Goal: Task Accomplishment & Management: Use online tool/utility

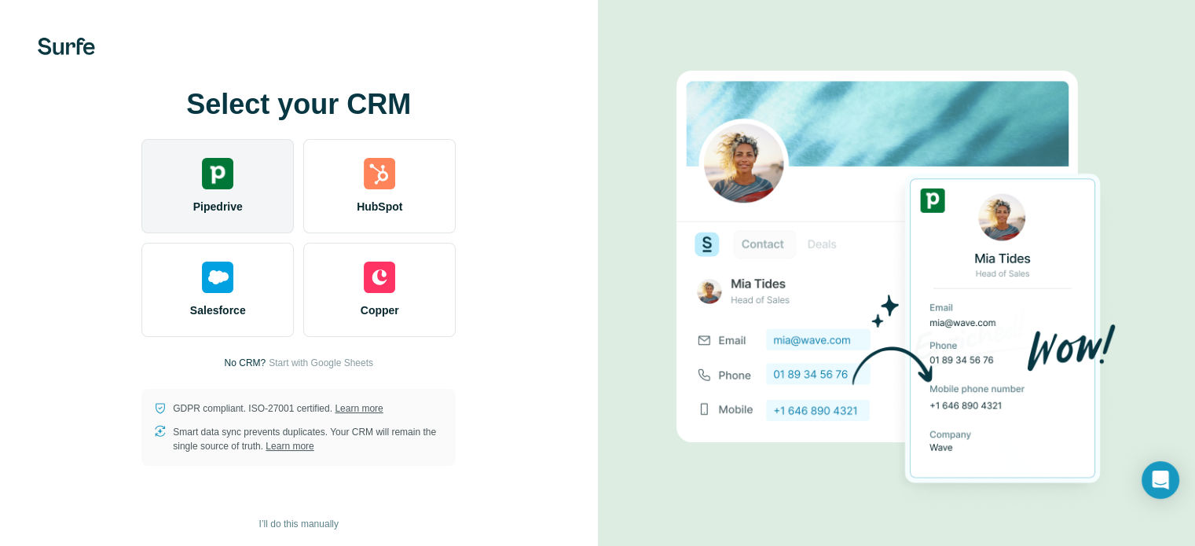
click at [242, 205] on span "Pipedrive" at bounding box center [217, 207] width 49 height 16
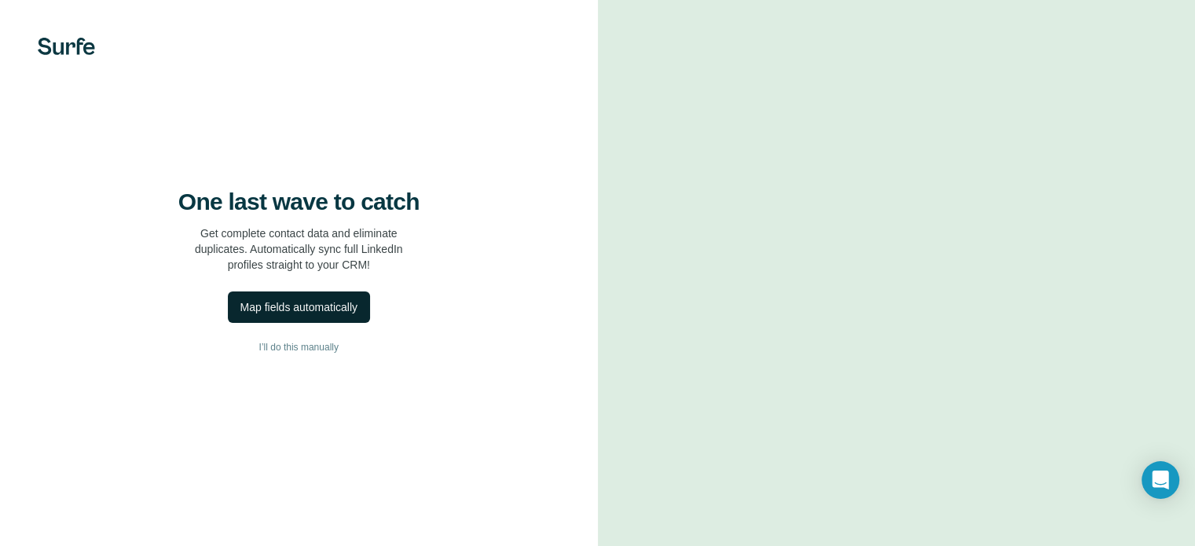
click at [329, 315] on div "Map fields automatically" at bounding box center [298, 307] width 117 height 16
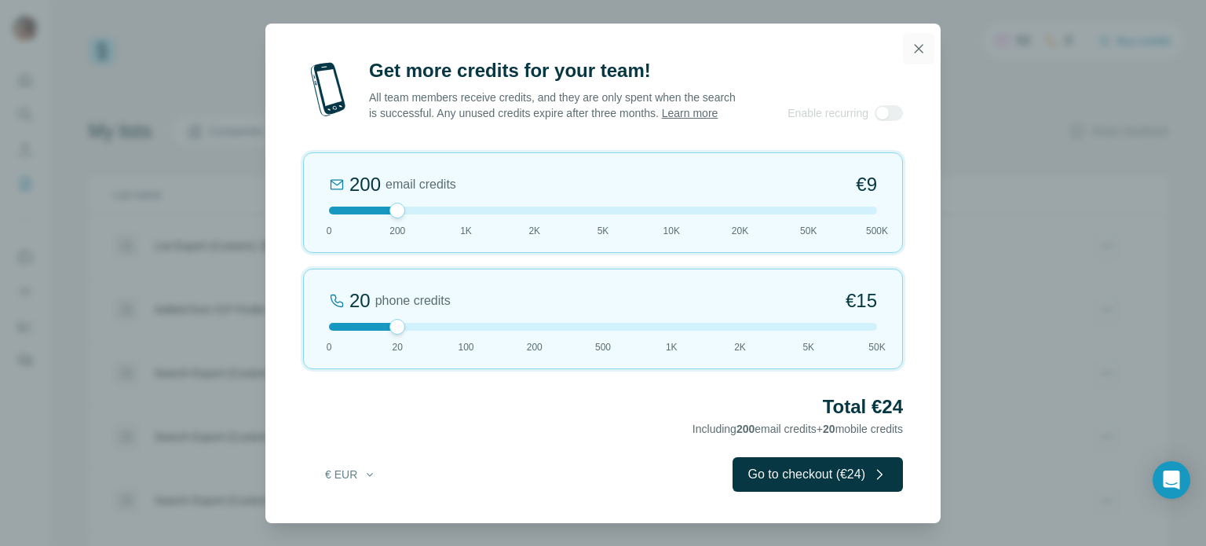
click at [919, 41] on icon "button" at bounding box center [919, 49] width 16 height 16
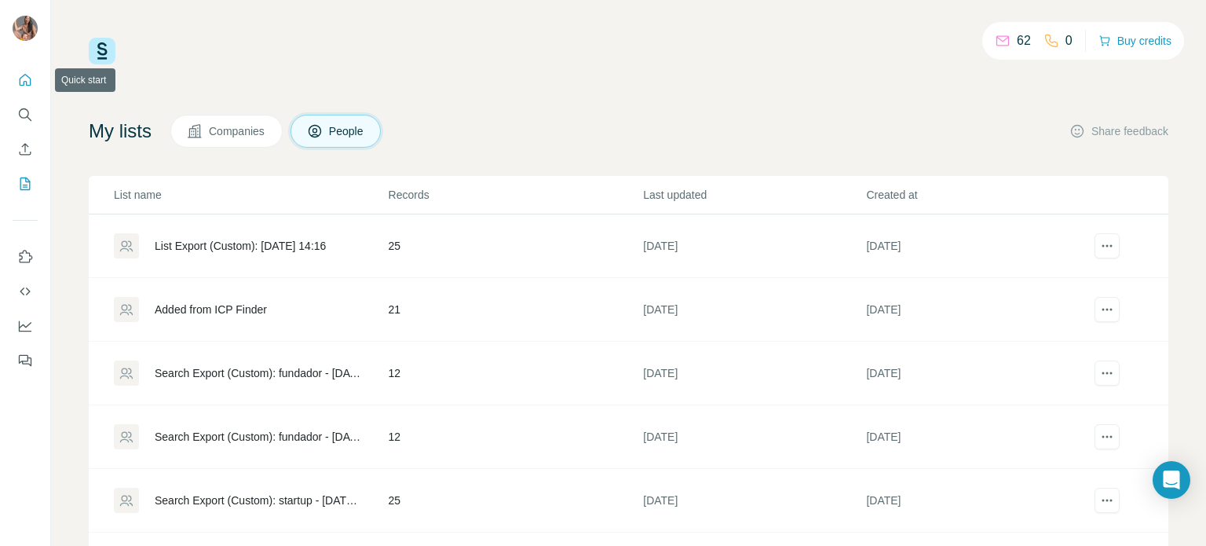
click at [24, 75] on icon "Quick start" at bounding box center [26, 80] width 12 height 12
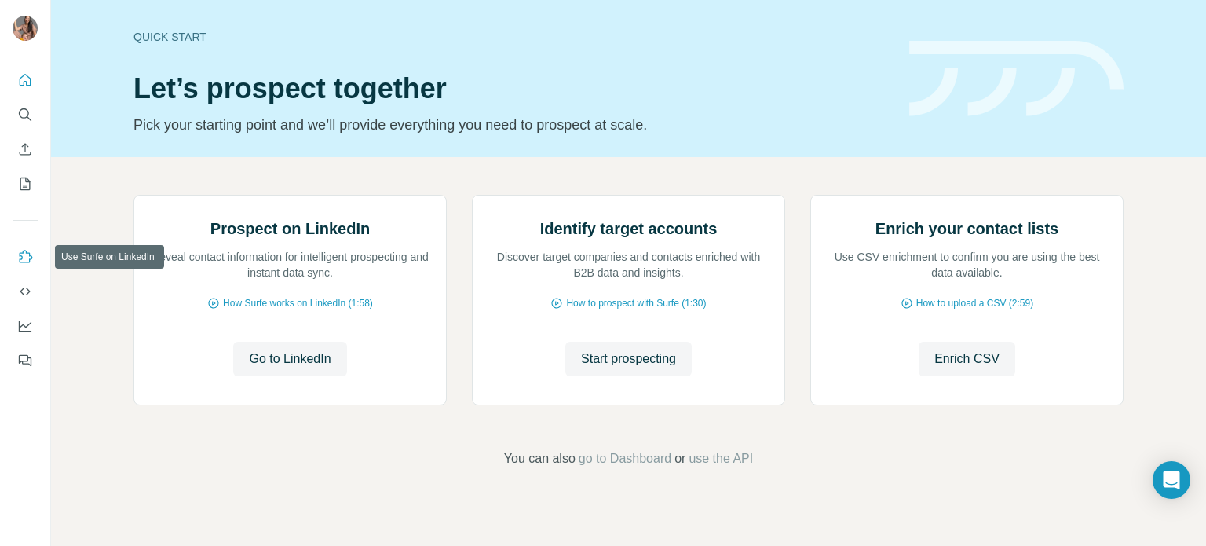
click at [17, 263] on icon "Use Surfe on LinkedIn" at bounding box center [25, 257] width 16 height 16
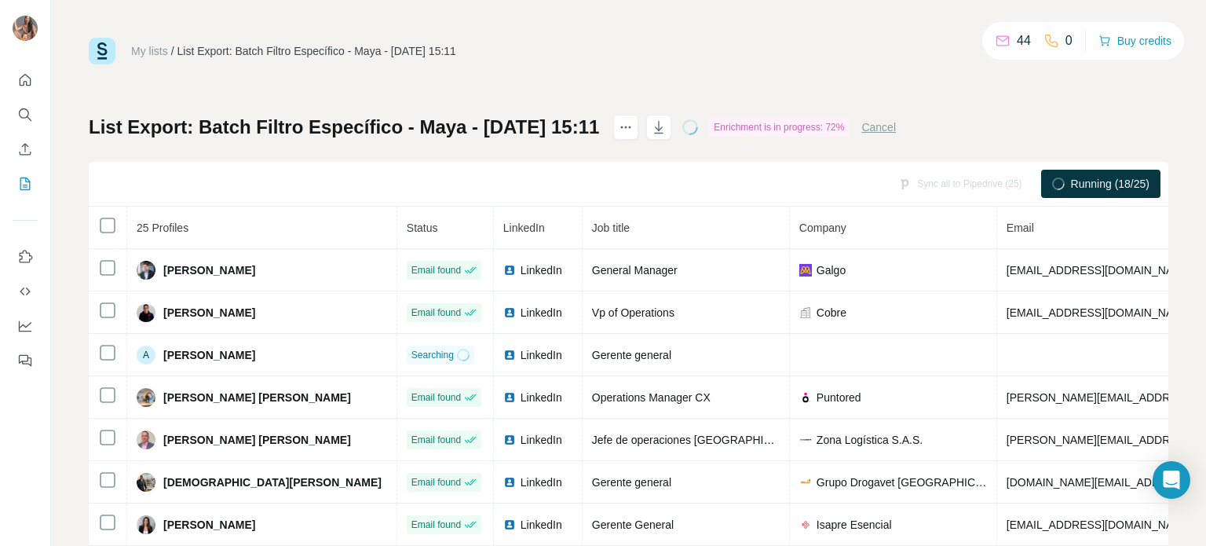
click at [1192, 179] on div "My lists / List Export: Batch Filtro Específico - Maya - [DATE] 15:11 44 0 Buy …" at bounding box center [628, 273] width 1155 height 546
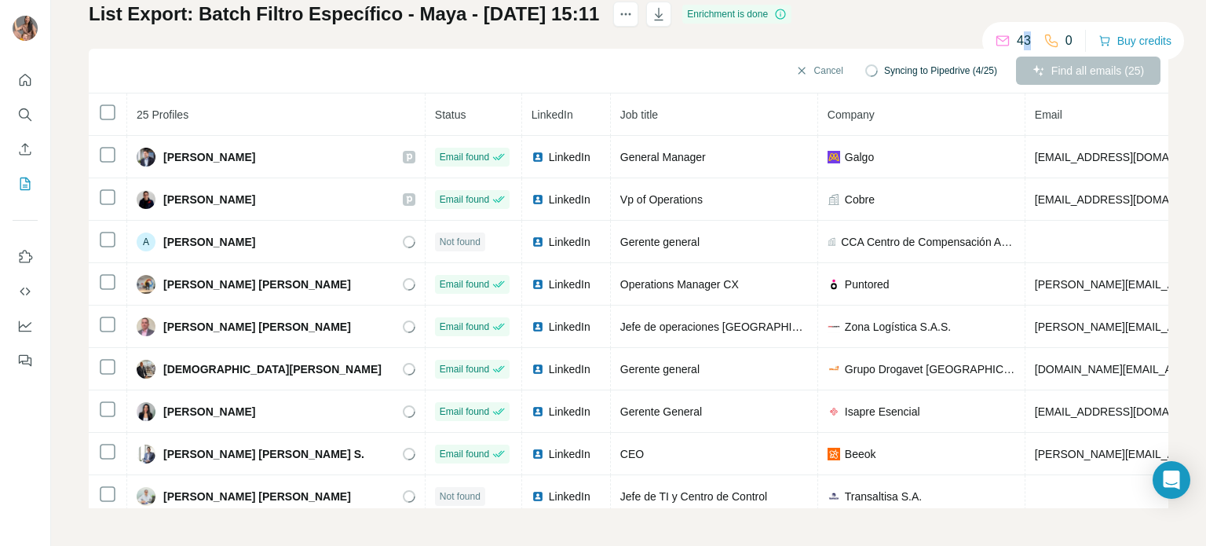
drag, startPoint x: 1015, startPoint y: 43, endPoint x: 1029, endPoint y: 42, distance: 14.2
click at [1029, 42] on div "43 0" at bounding box center [1034, 41] width 78 height 22
drag, startPoint x: 1014, startPoint y: 44, endPoint x: 1026, endPoint y: 44, distance: 11.8
click at [1026, 44] on div "43 0" at bounding box center [1034, 41] width 78 height 22
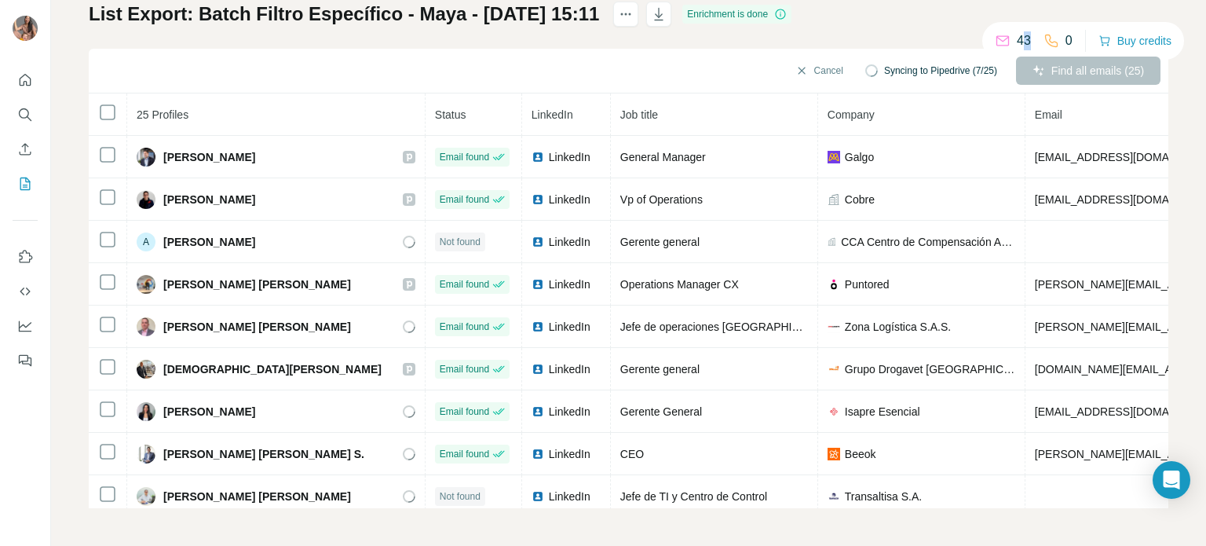
click at [1021, 42] on p "43" at bounding box center [1024, 40] width 14 height 19
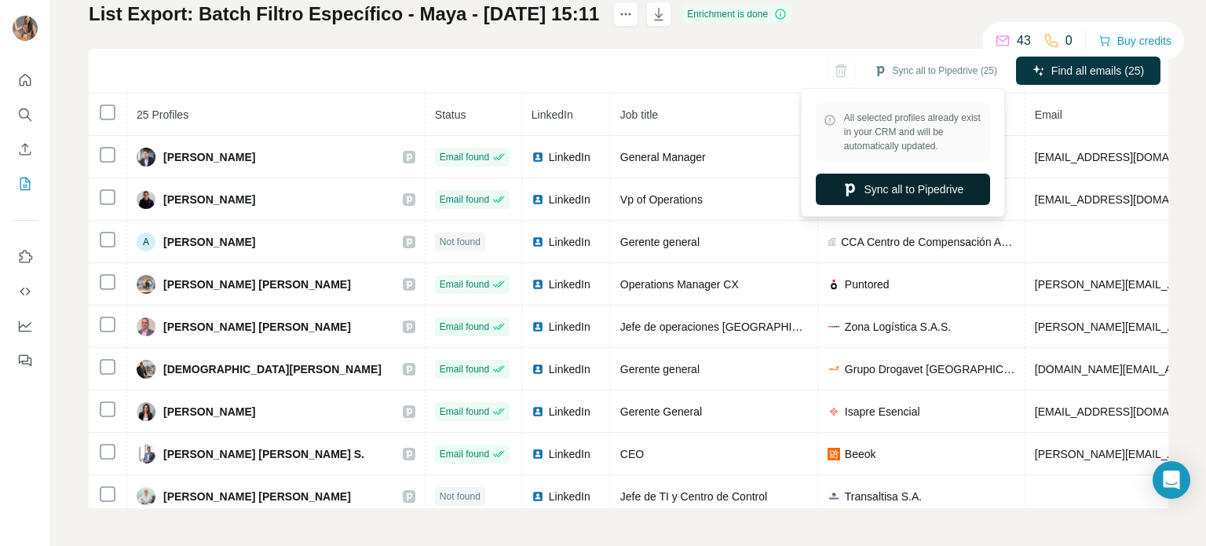
click at [899, 192] on button "Sync all to Pipedrive" at bounding box center [903, 189] width 174 height 31
click at [916, 199] on button "Sync all to Pipedrive" at bounding box center [903, 189] width 174 height 31
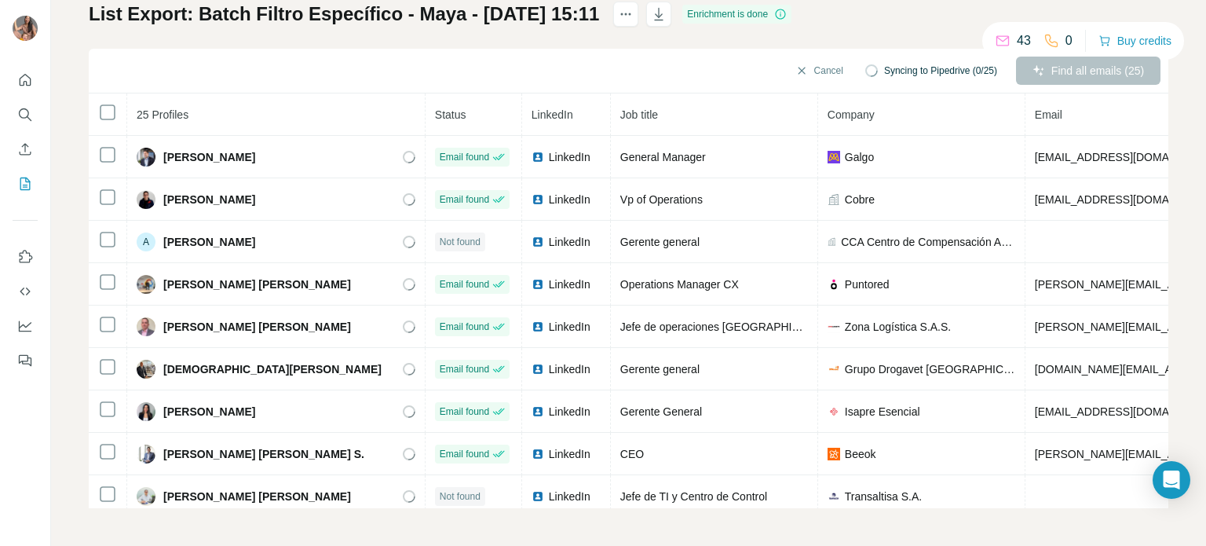
click at [96, 112] on th at bounding box center [108, 114] width 38 height 42
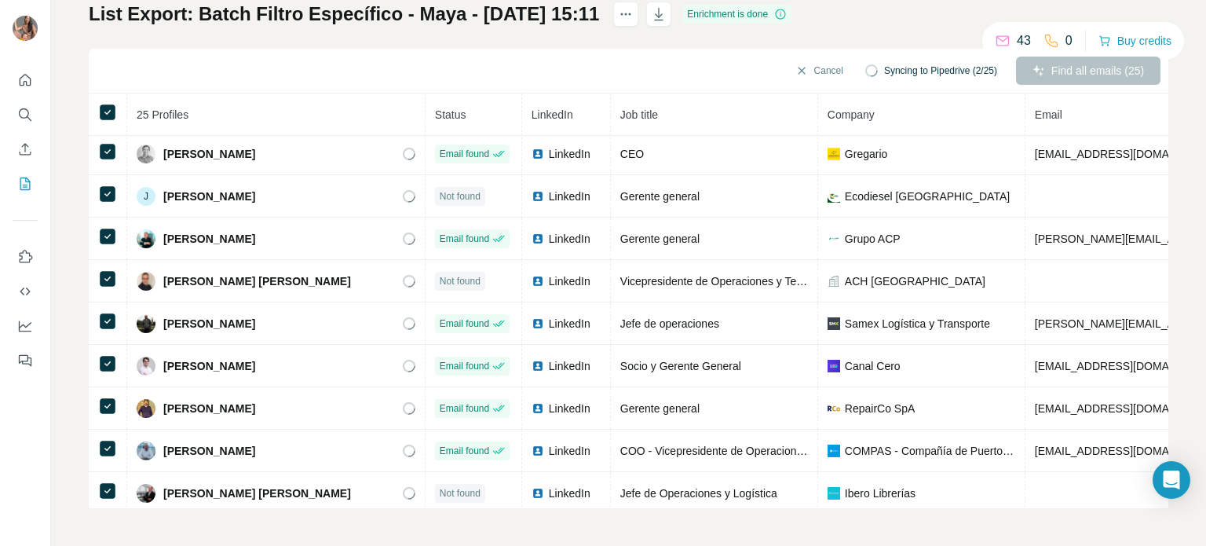
scroll to position [688, 0]
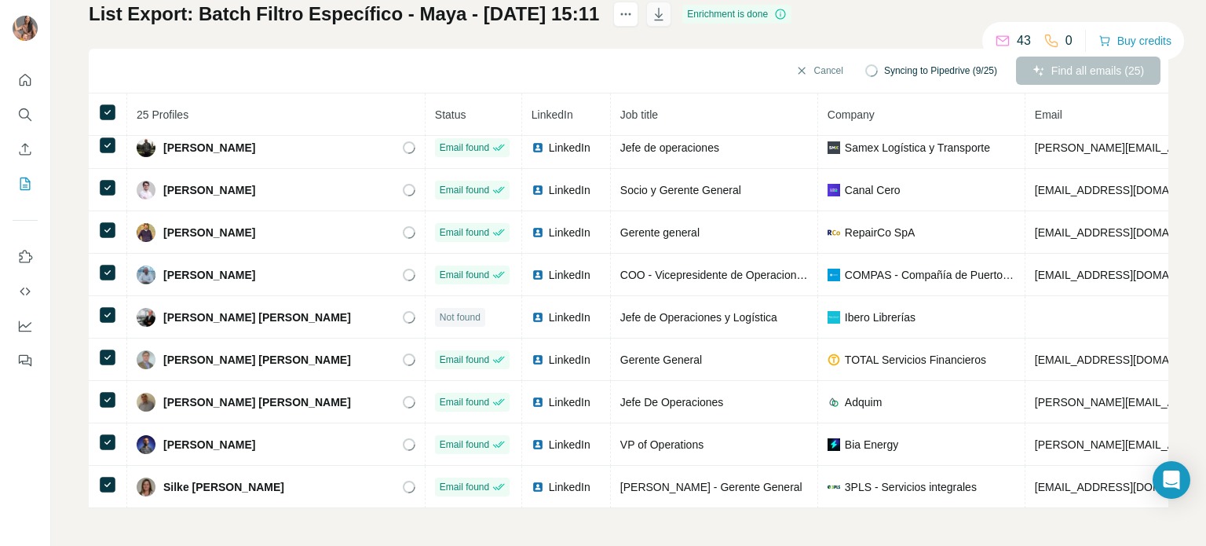
click at [667, 11] on icon "button" at bounding box center [659, 14] width 16 height 16
click at [799, 51] on div "Cancel Syncing to Pipedrive (16/25) Find all emails (25)" at bounding box center [629, 71] width 1080 height 45
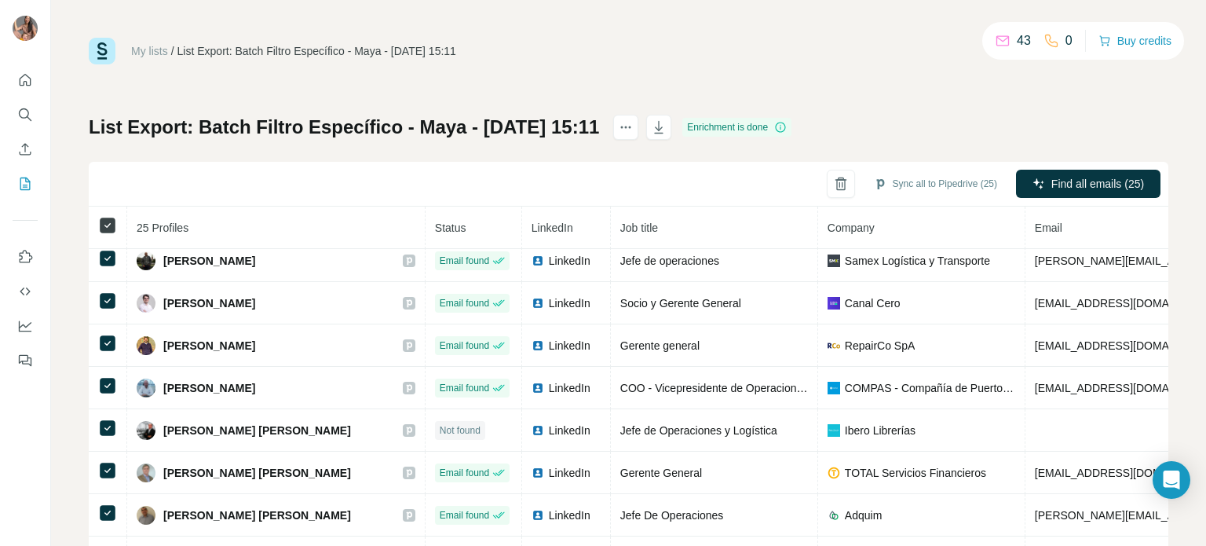
click at [106, 233] on icon at bounding box center [107, 225] width 19 height 19
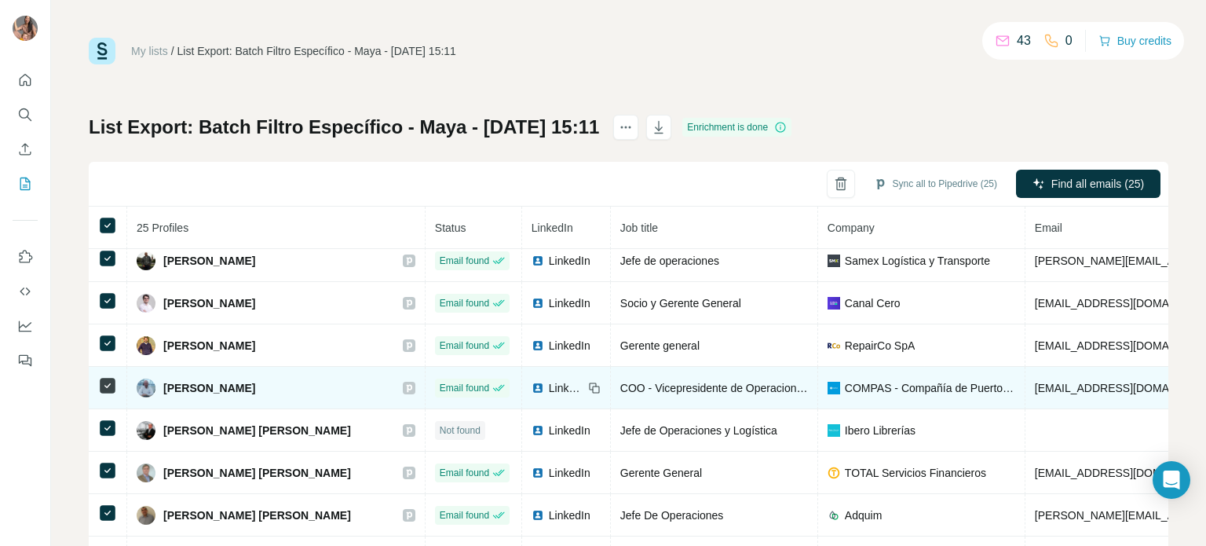
click at [1099, 382] on span "msabbagh@compas.com.co" at bounding box center [1128, 388] width 186 height 13
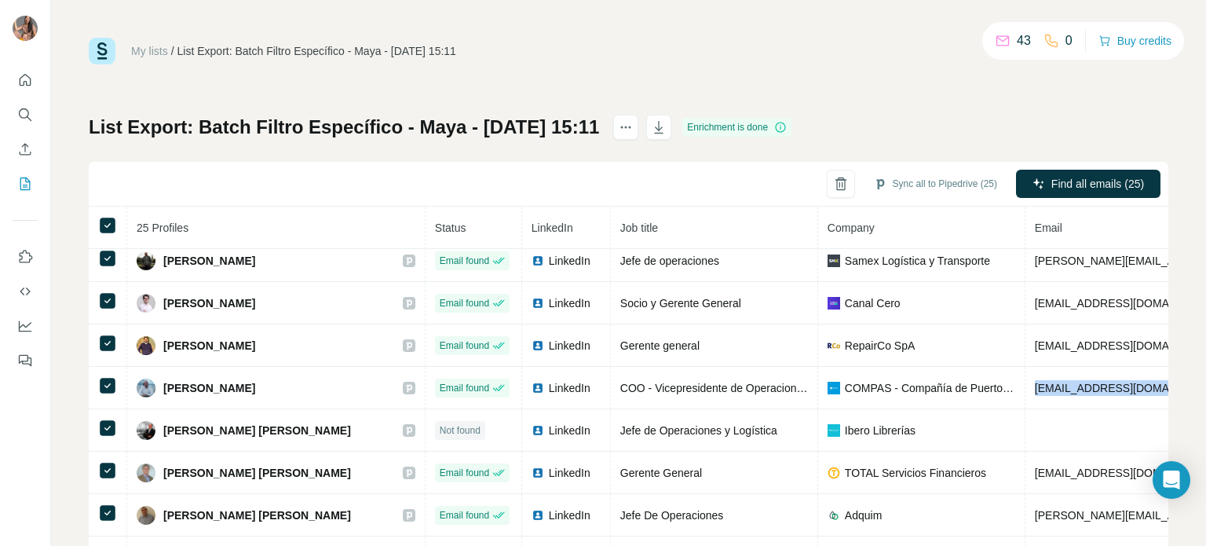
scroll to position [113, 0]
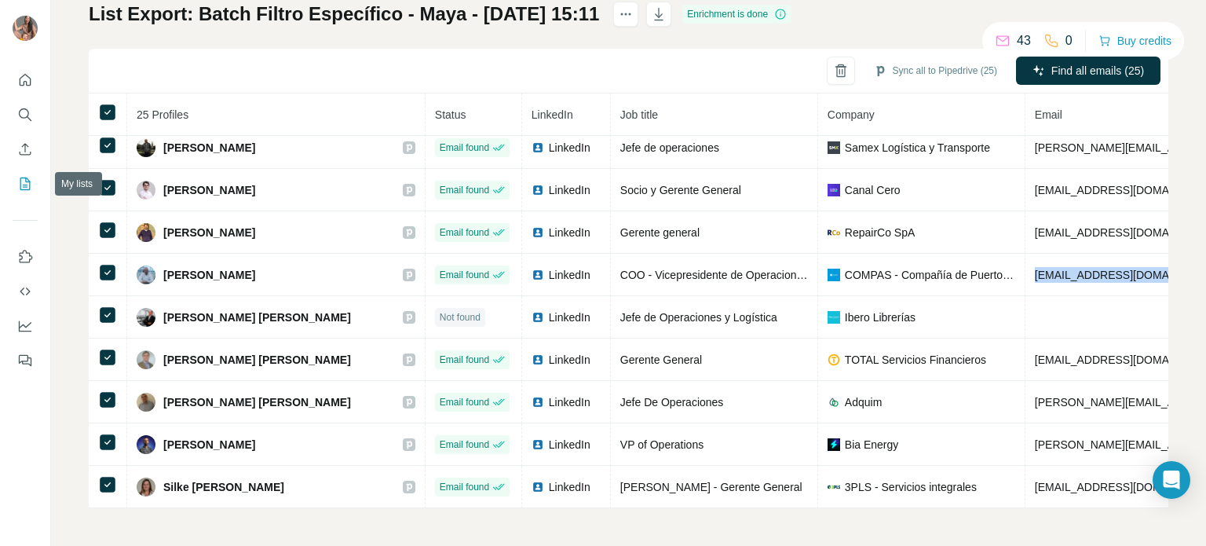
click at [23, 187] on icon "My lists" at bounding box center [27, 183] width 8 height 10
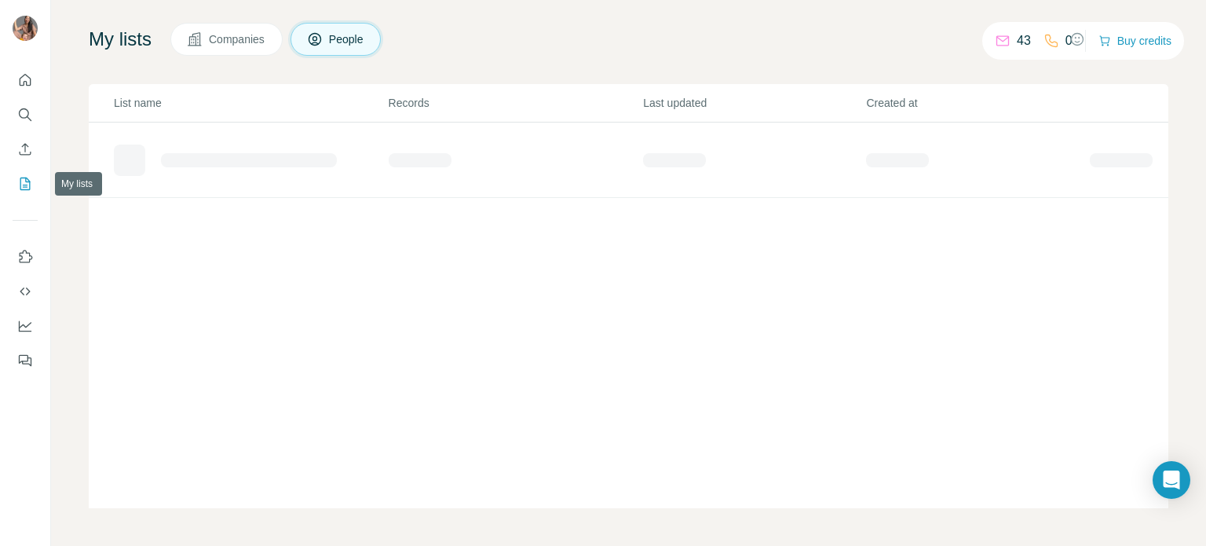
scroll to position [91, 0]
click at [23, 187] on icon "My lists" at bounding box center [27, 183] width 8 height 10
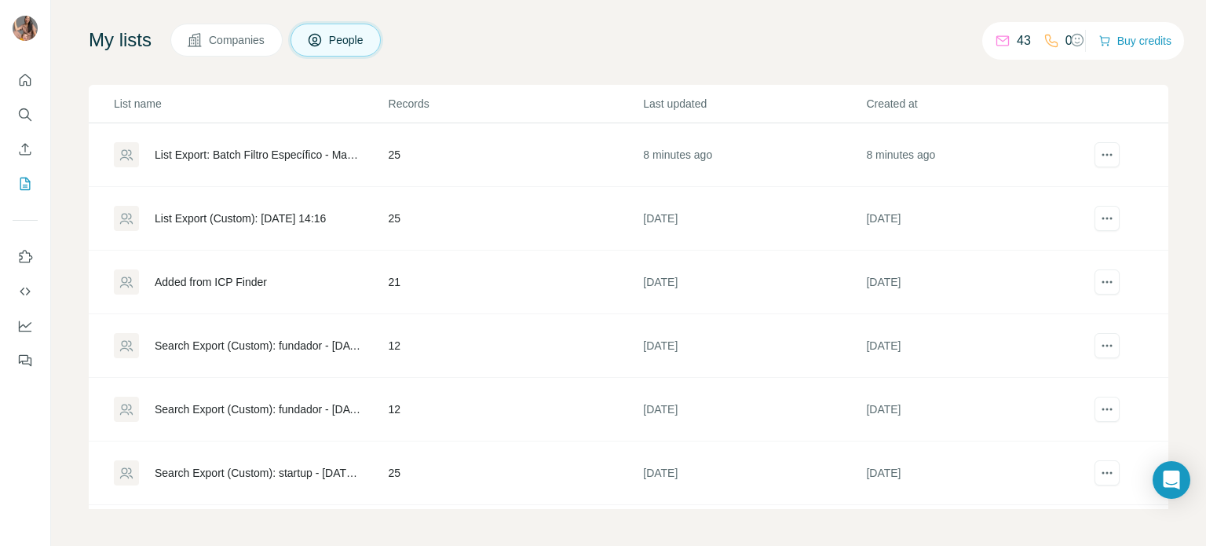
click at [248, 140] on td "List Export: Batch Filtro Específico - Maya - 13/08/2025 15:11" at bounding box center [238, 155] width 299 height 64
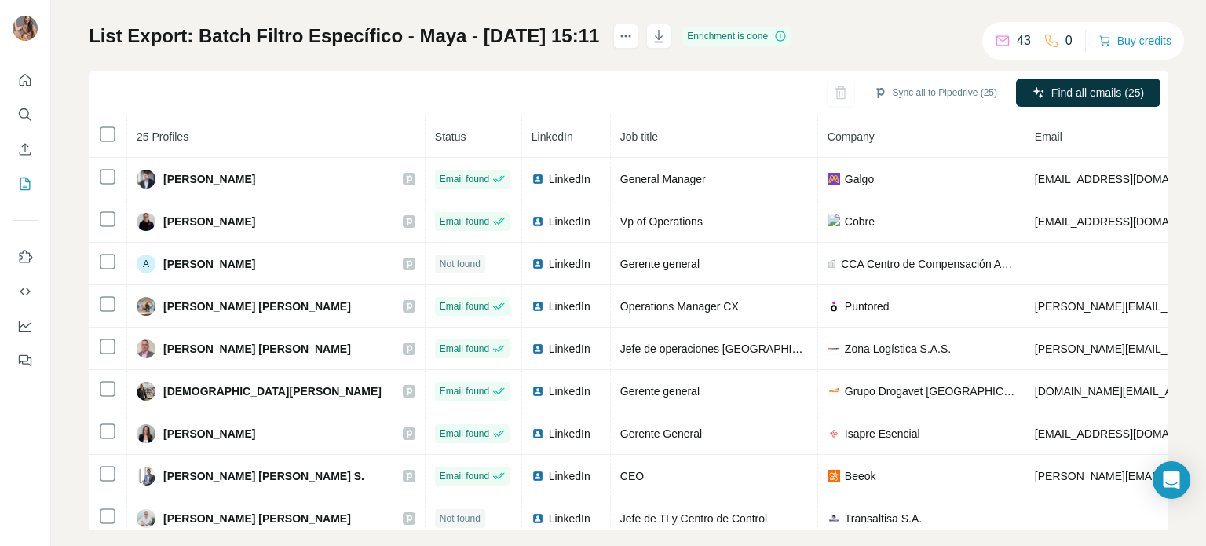
scroll to position [113, 0]
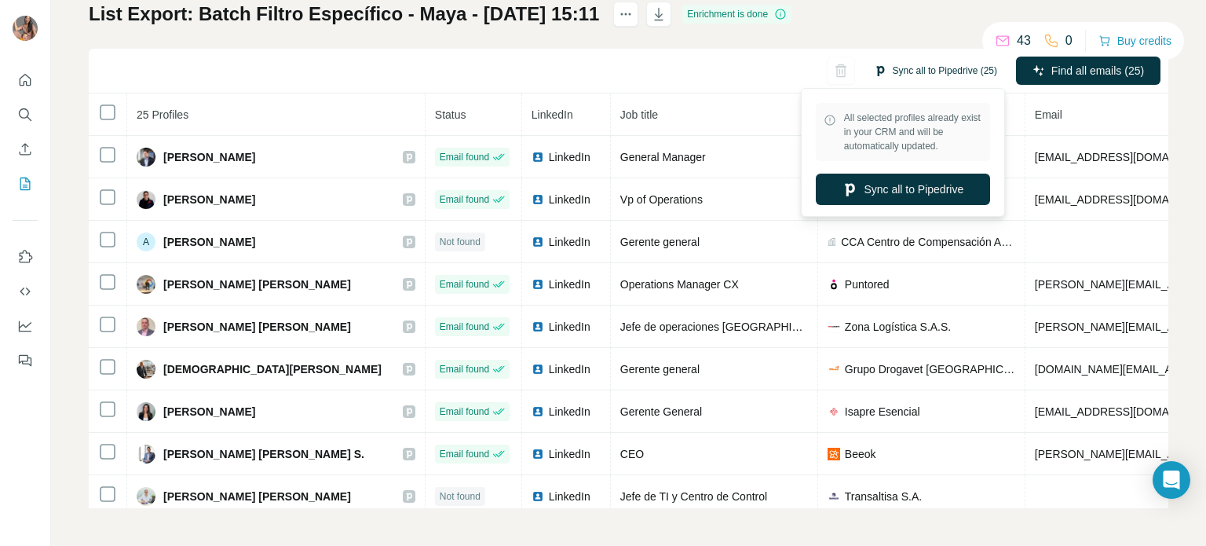
click at [900, 69] on button "Sync all to Pipedrive (25)" at bounding box center [935, 71] width 145 height 24
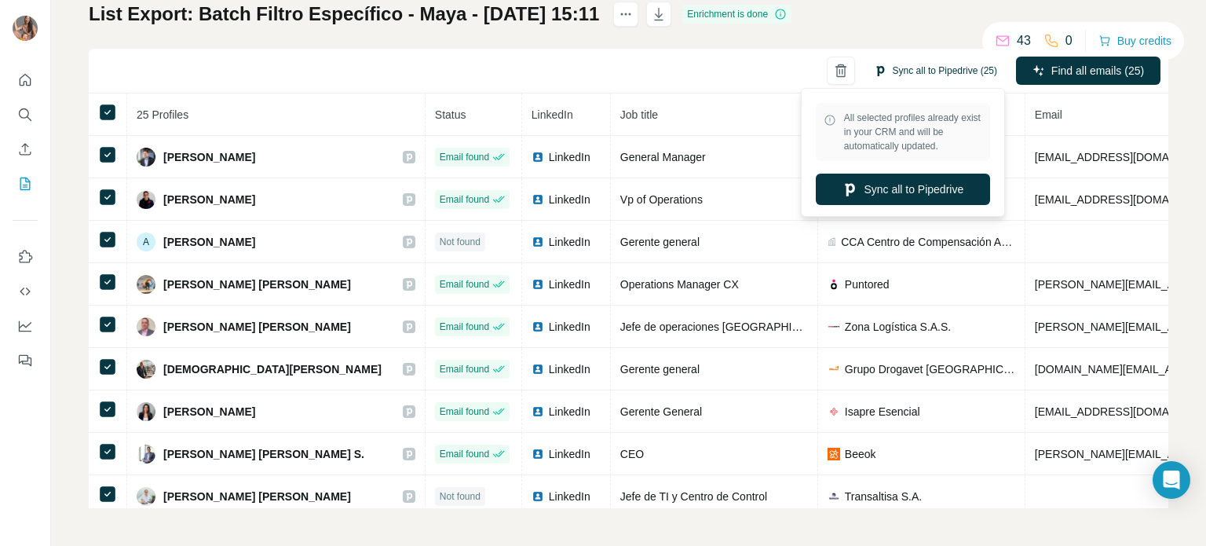
click at [924, 80] on button "Sync all to Pipedrive (25)" at bounding box center [935, 71] width 145 height 24
click at [911, 197] on button "Sync all to Pipedrive" at bounding box center [903, 189] width 174 height 31
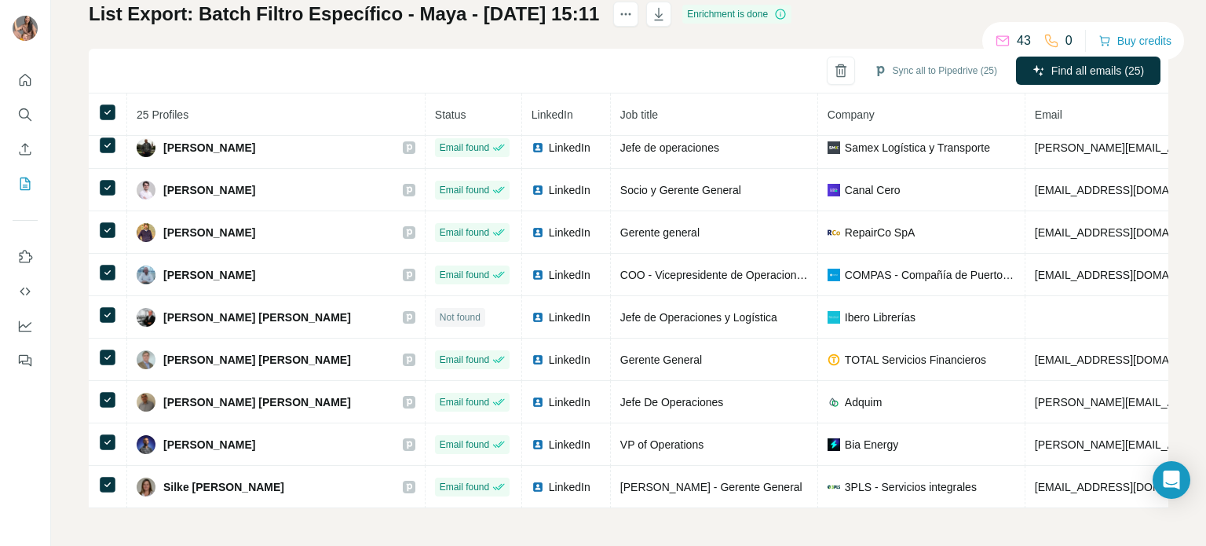
scroll to position [0, 0]
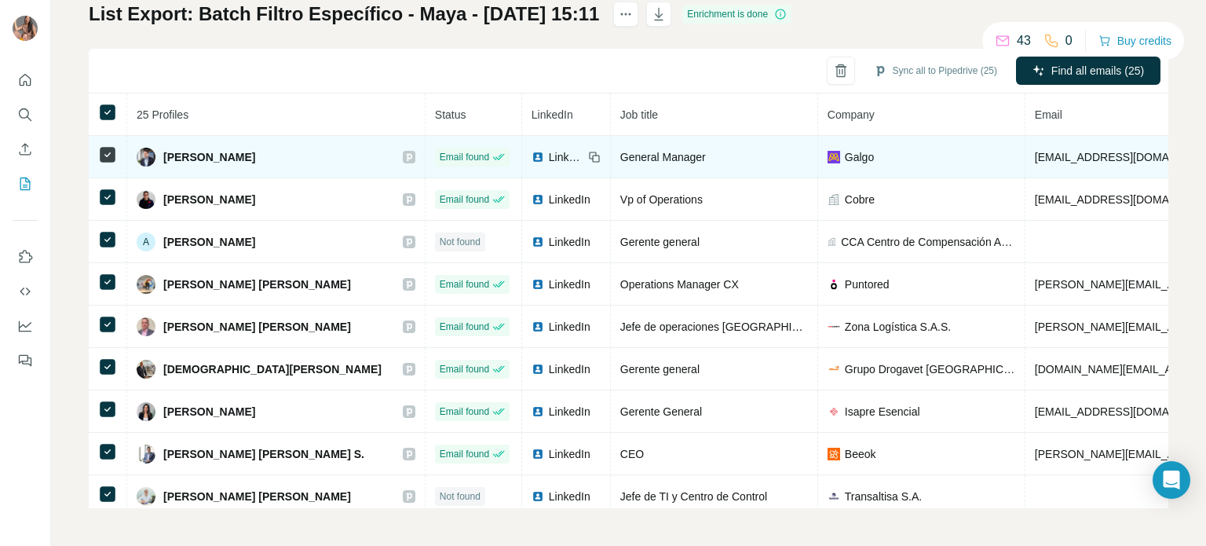
click at [404, 151] on icon at bounding box center [408, 157] width 9 height 13
